Goal: Task Accomplishment & Management: Manage account settings

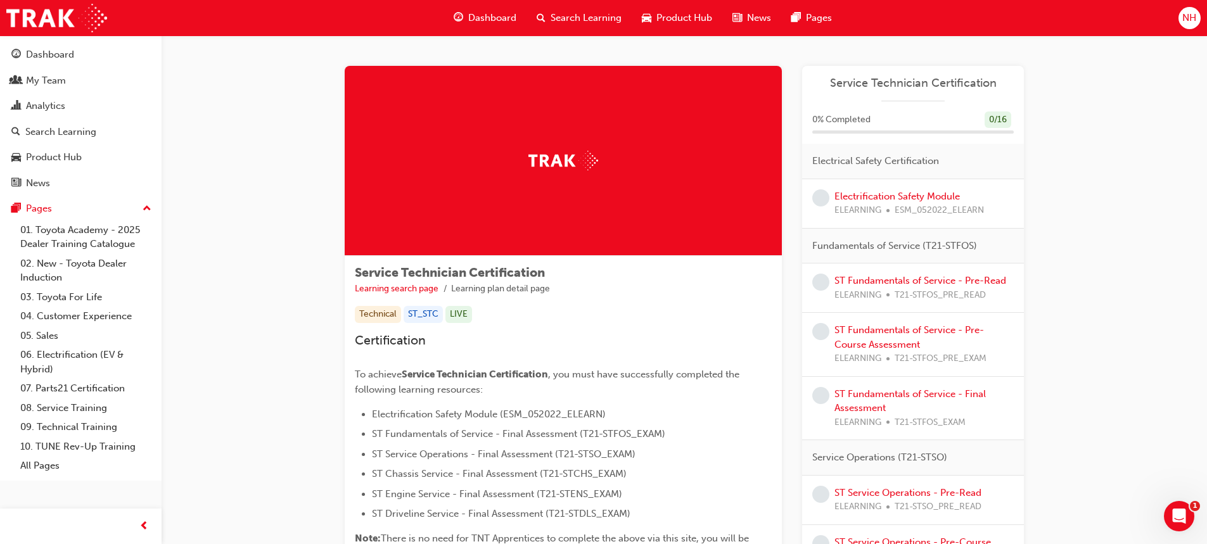
click at [1197, 23] on div "NH" at bounding box center [1189, 18] width 22 height 22
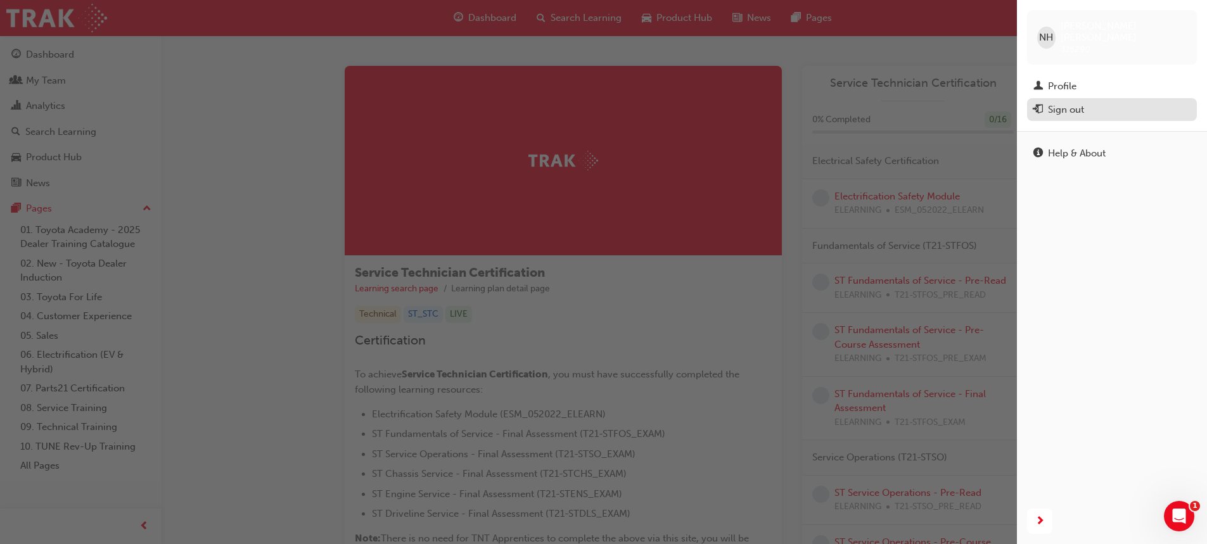
click at [1131, 103] on div "Sign out" at bounding box center [1111, 110] width 157 height 16
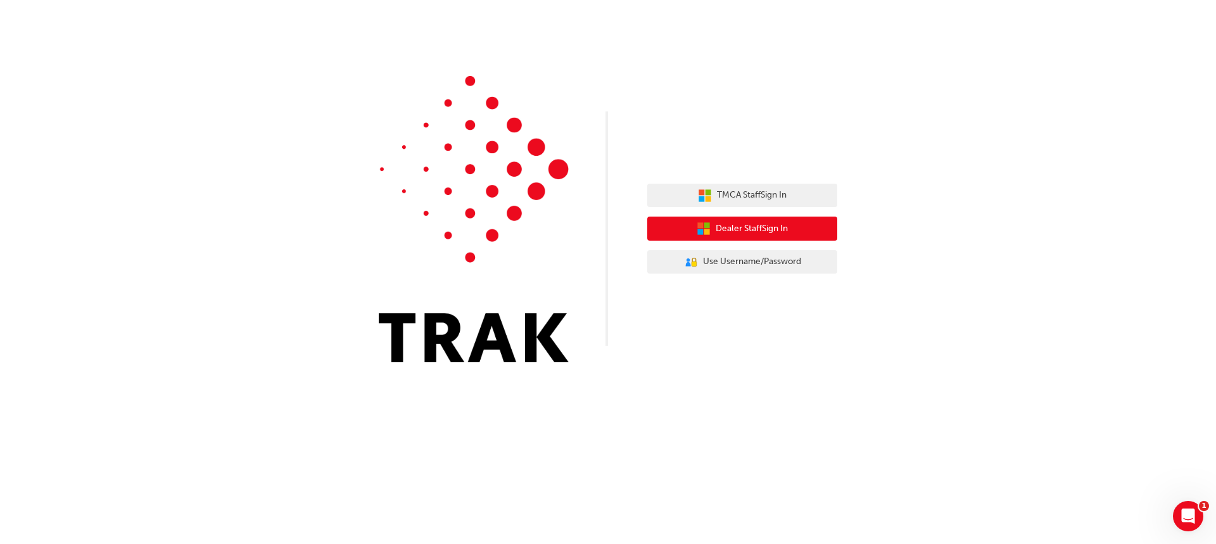
click at [777, 236] on span "Dealer Staff Sign In" at bounding box center [752, 229] width 72 height 15
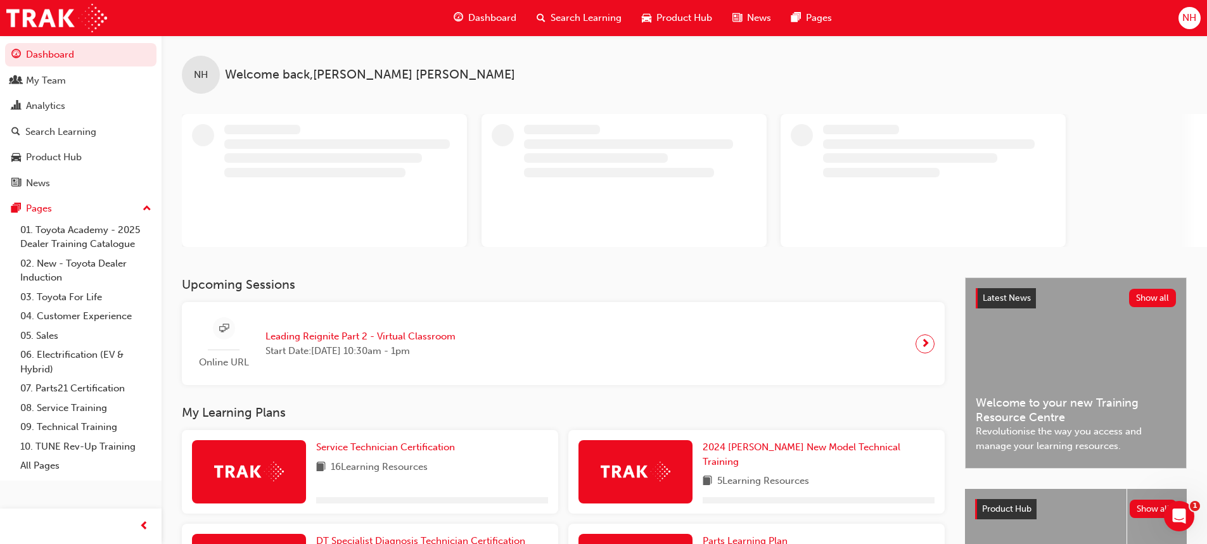
click at [1179, 13] on button "NH" at bounding box center [1189, 18] width 22 height 22
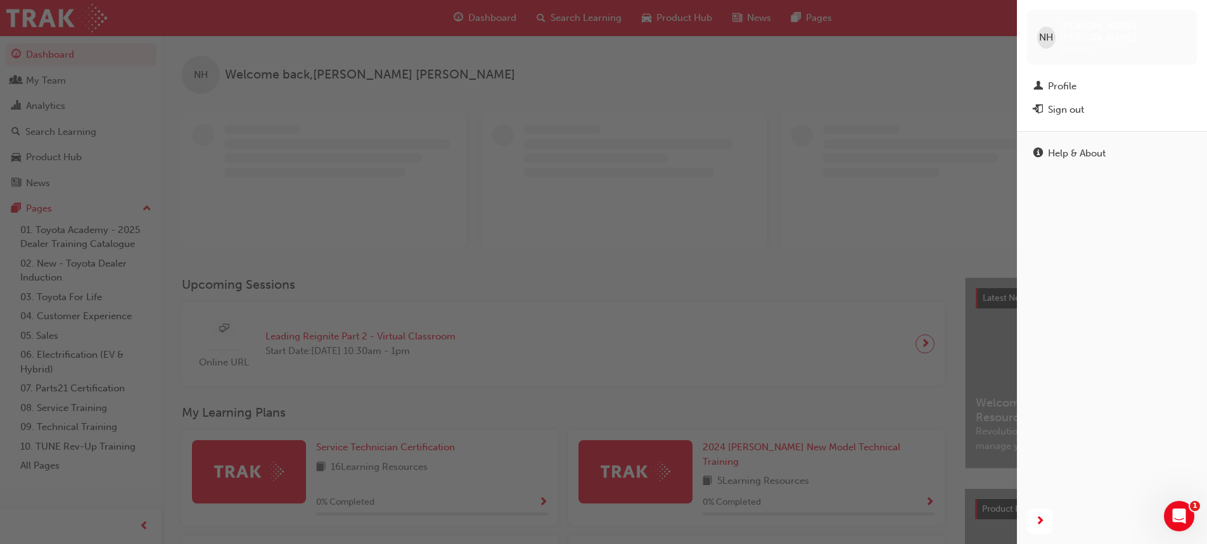
click at [1084, 102] on div "Sign out" at bounding box center [1111, 110] width 157 height 16
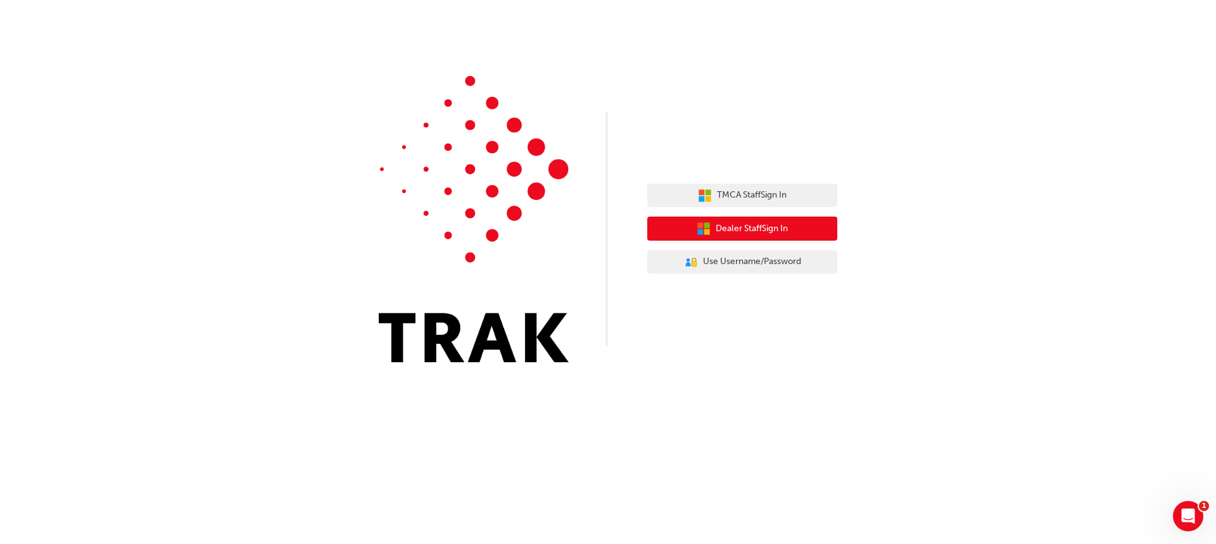
click at [697, 223] on icon "button" at bounding box center [704, 229] width 14 height 14
